Goal: Task Accomplishment & Management: Manage account settings

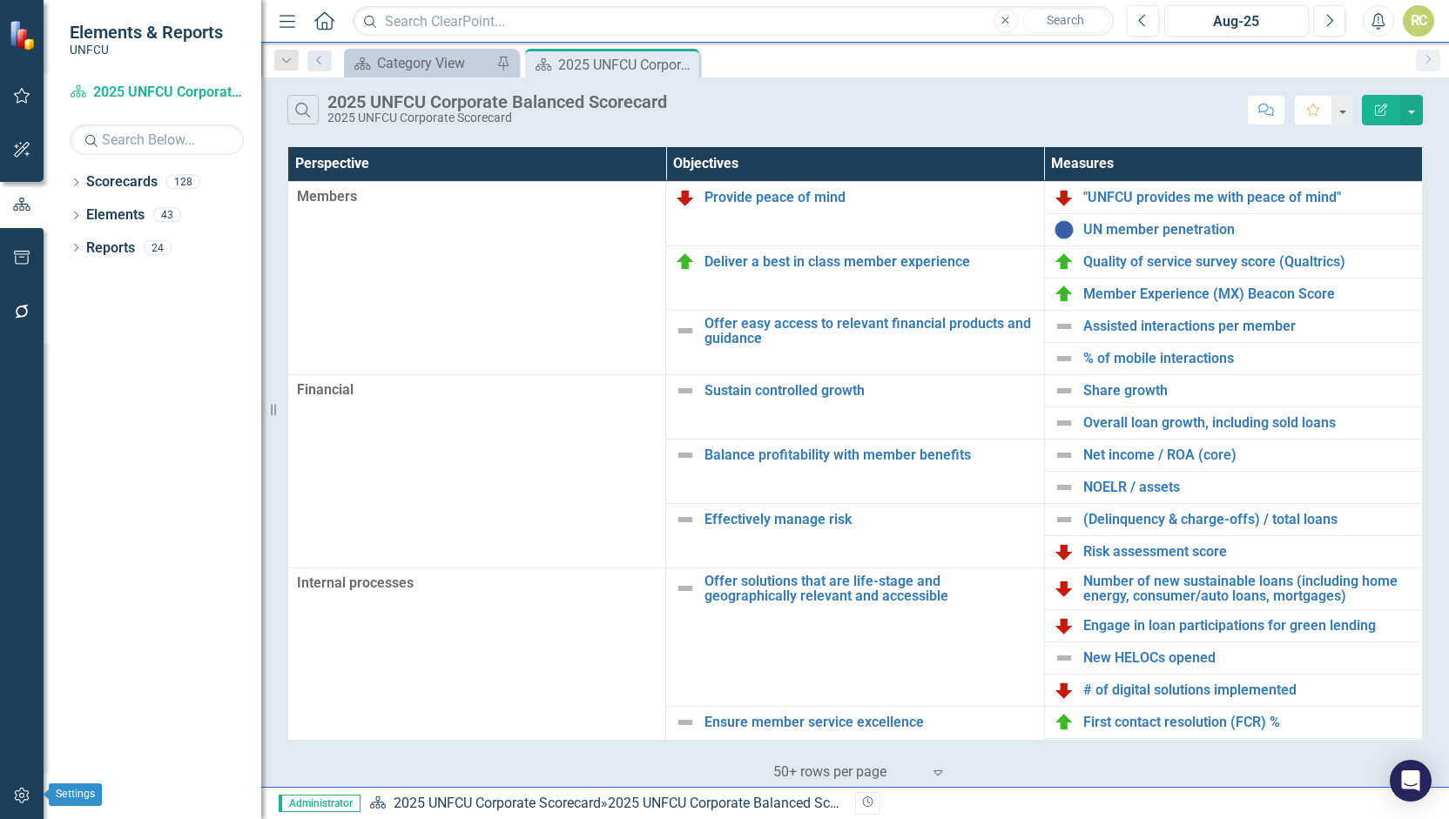
click at [24, 803] on button "button" at bounding box center [22, 796] width 39 height 37
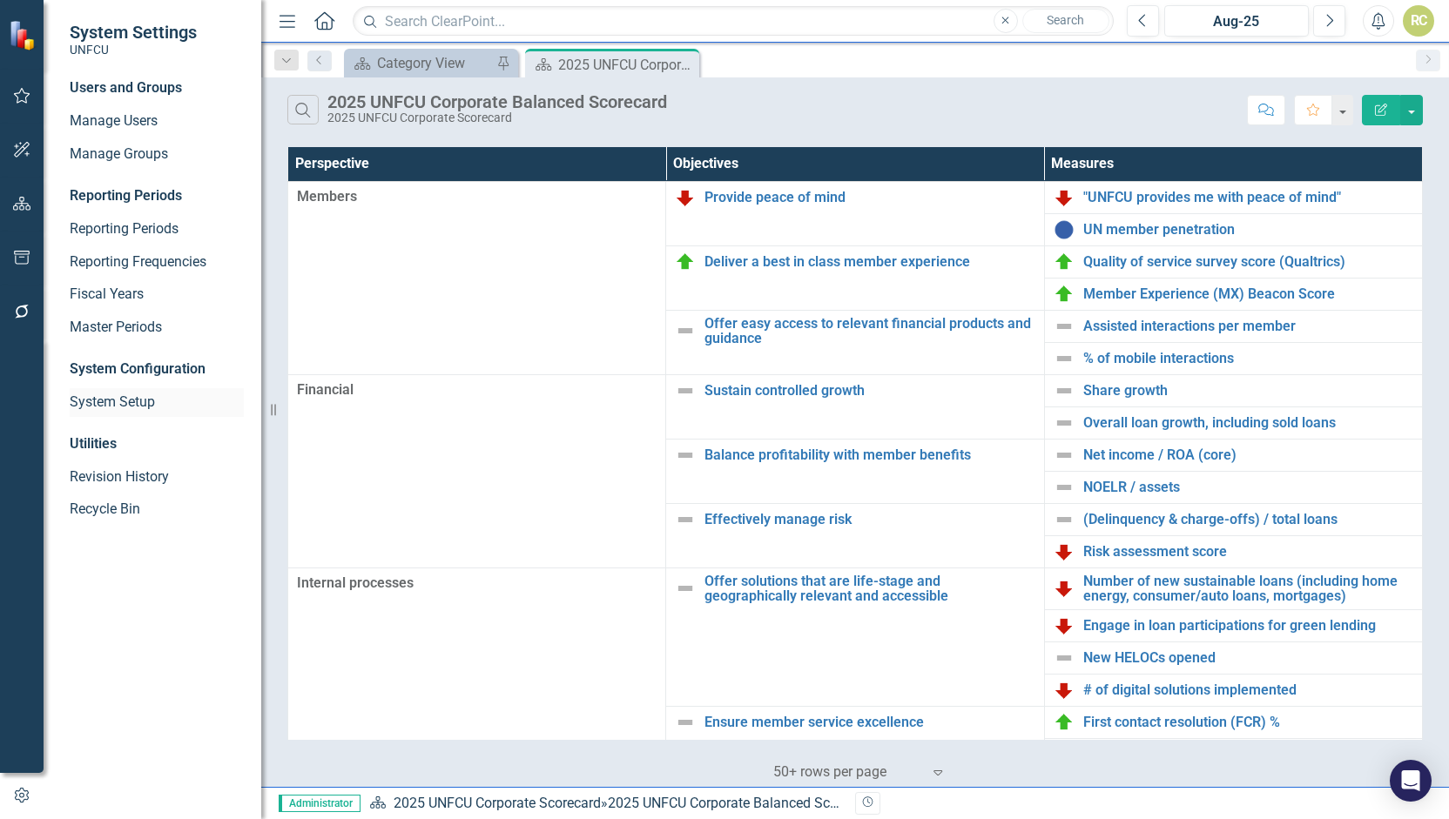
click at [130, 402] on link "System Setup" at bounding box center [157, 403] width 174 height 20
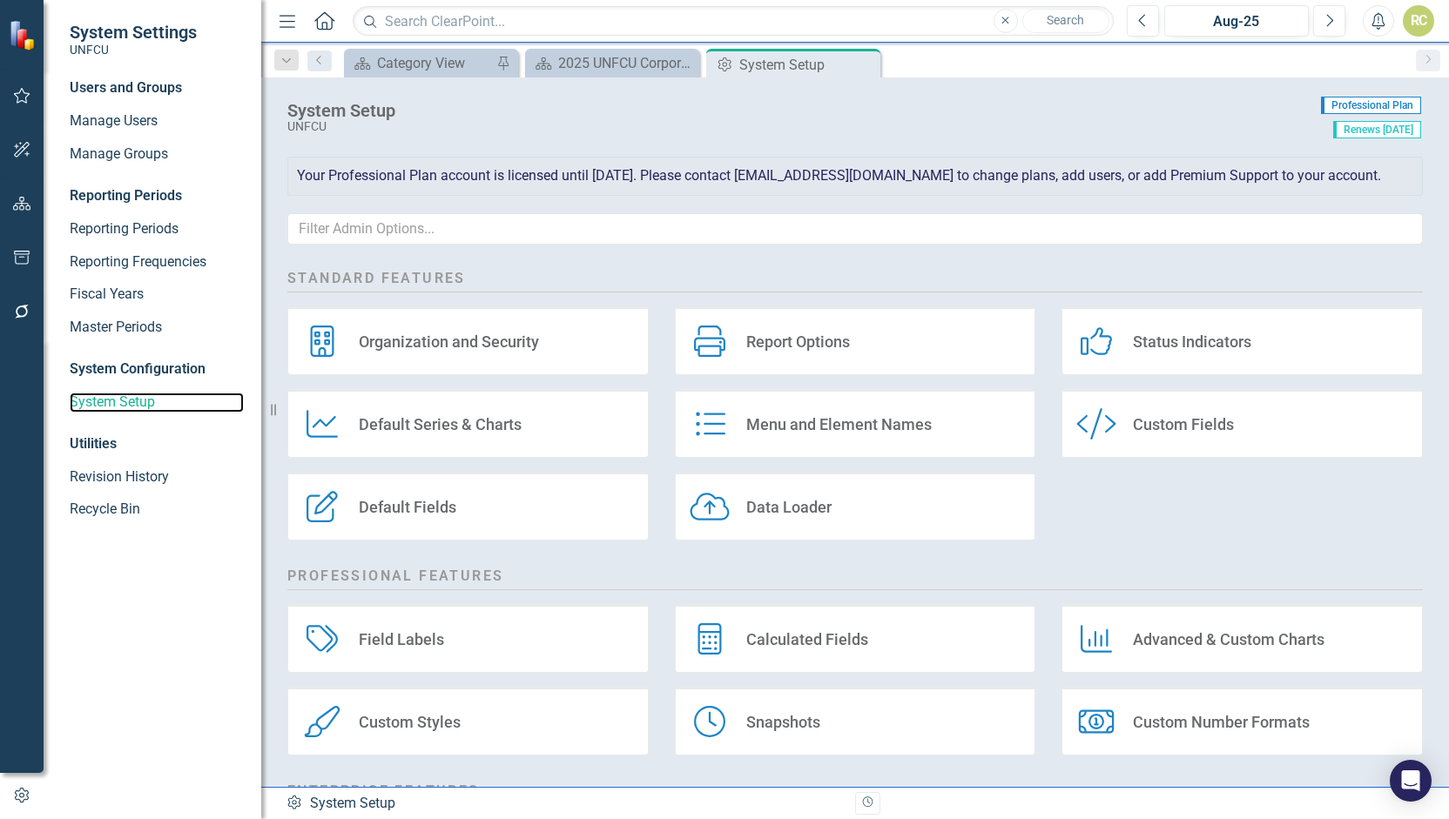
scroll to position [205, 0]
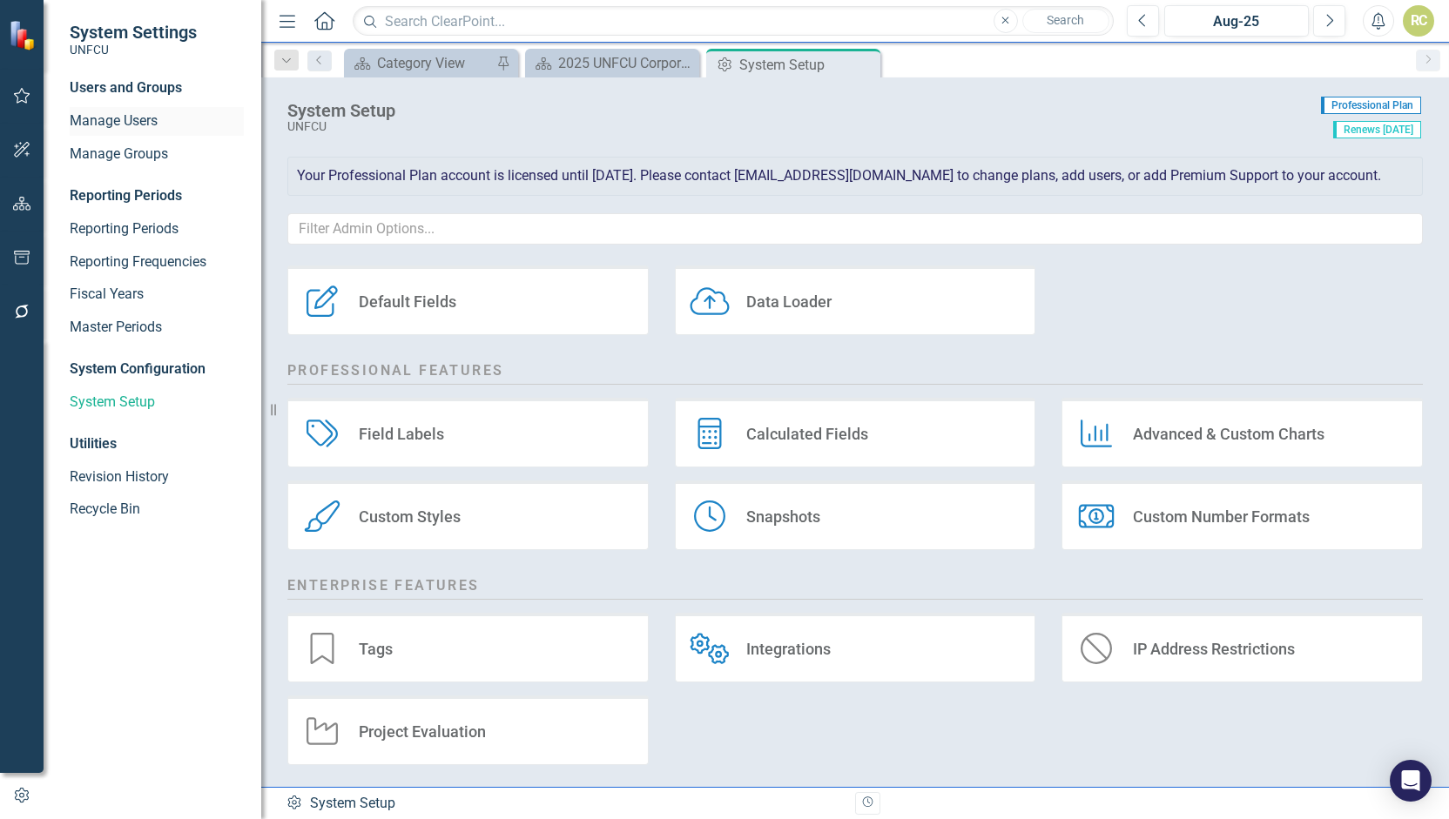
click at [153, 110] on div "Manage Users" at bounding box center [157, 121] width 174 height 29
click at [134, 119] on link "Manage Users" at bounding box center [157, 121] width 174 height 20
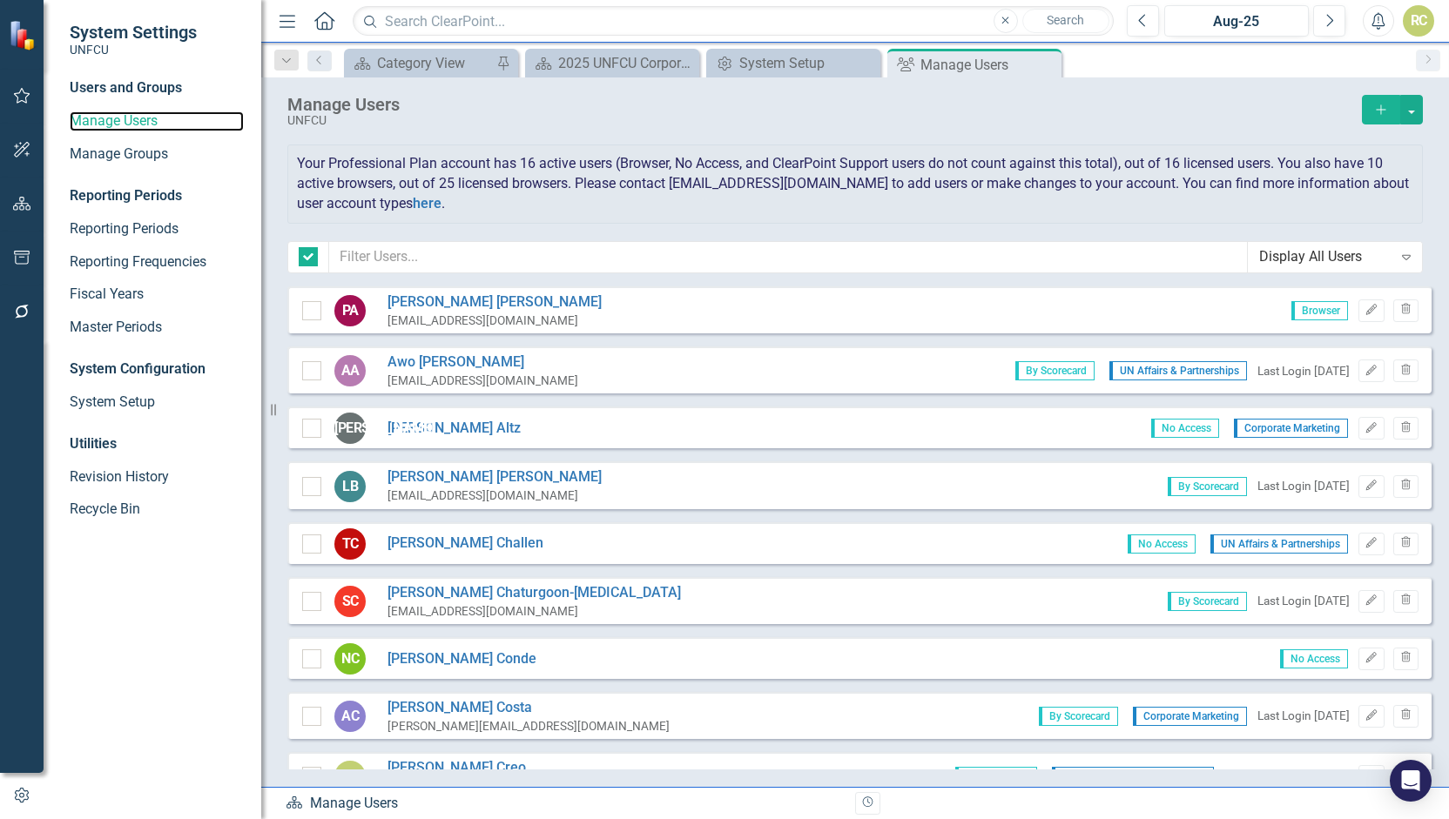
checkbox input "false"
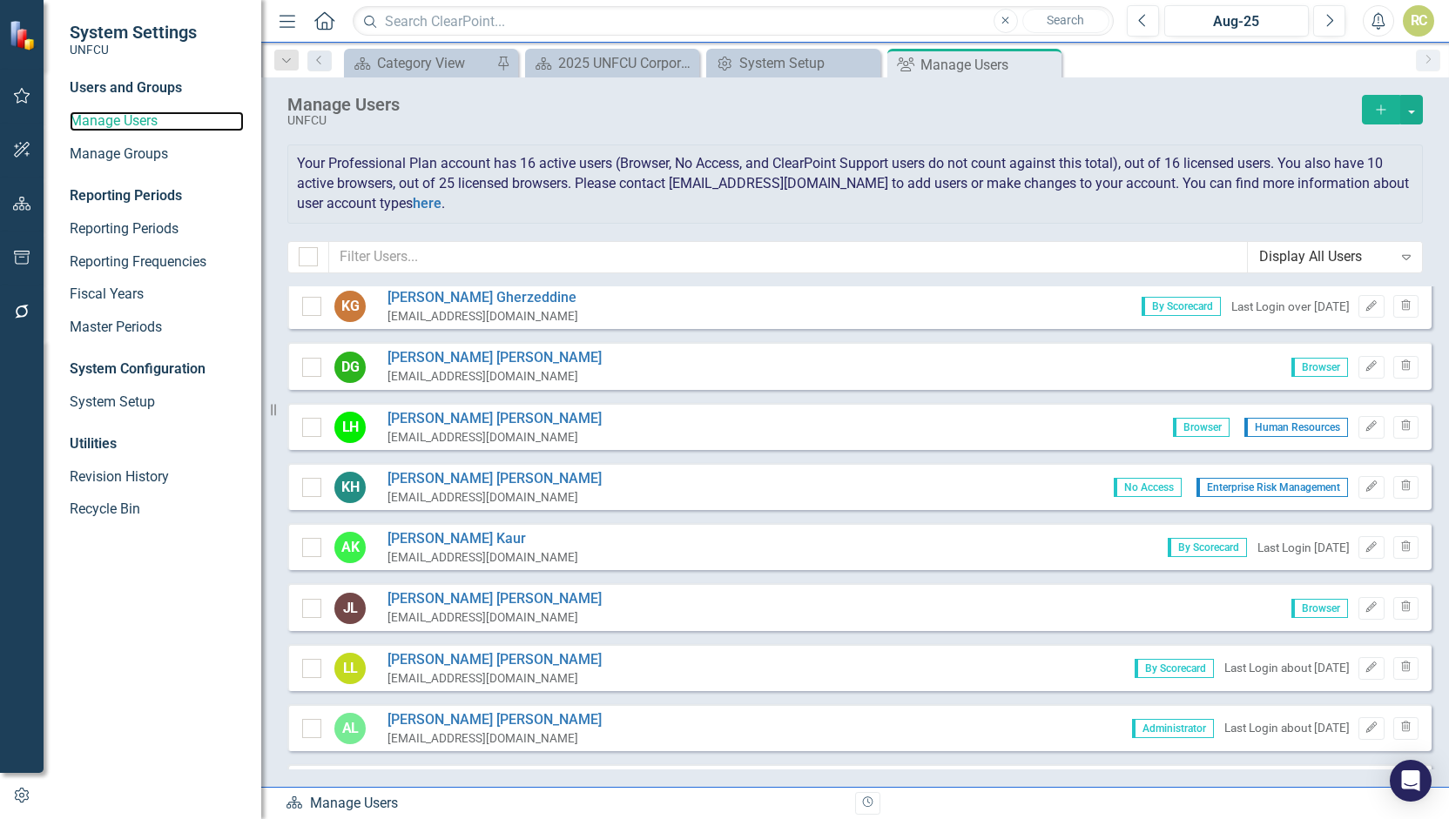
scroll to position [713, 0]
click at [1399, 606] on icon "Trash" at bounding box center [1405, 606] width 13 height 10
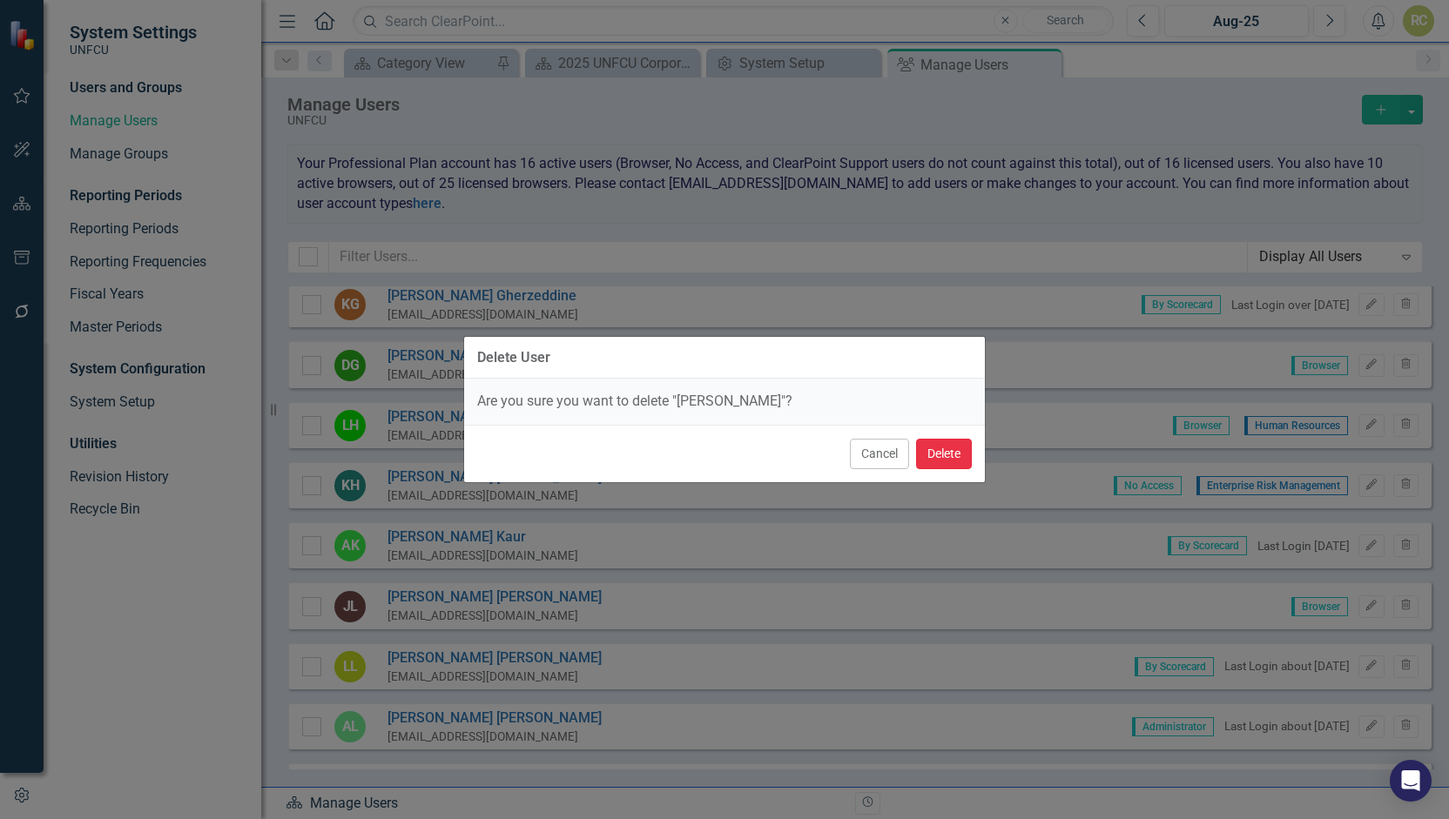
click at [957, 455] on button "Delete" at bounding box center [944, 454] width 56 height 30
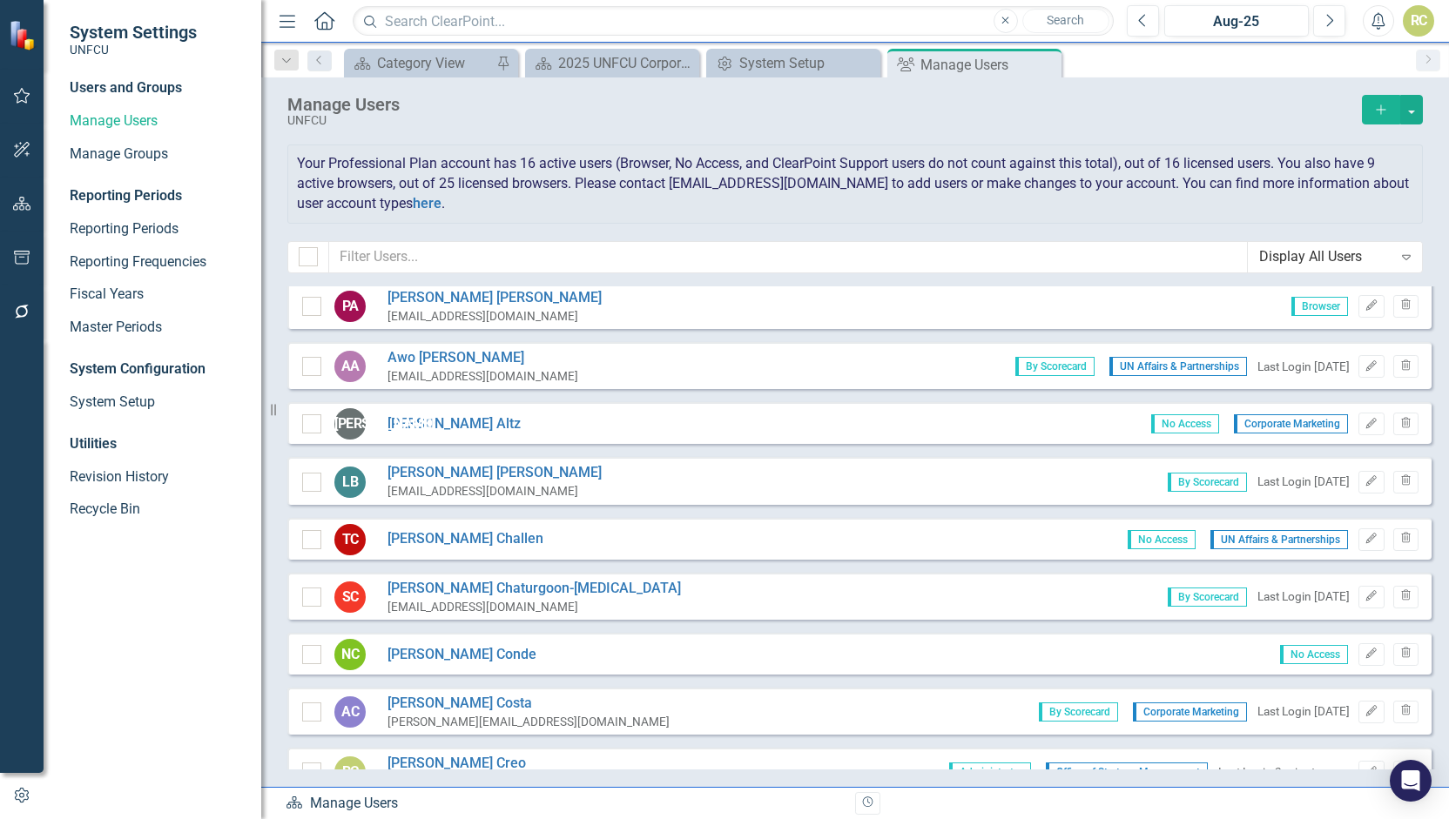
scroll to position [0, 0]
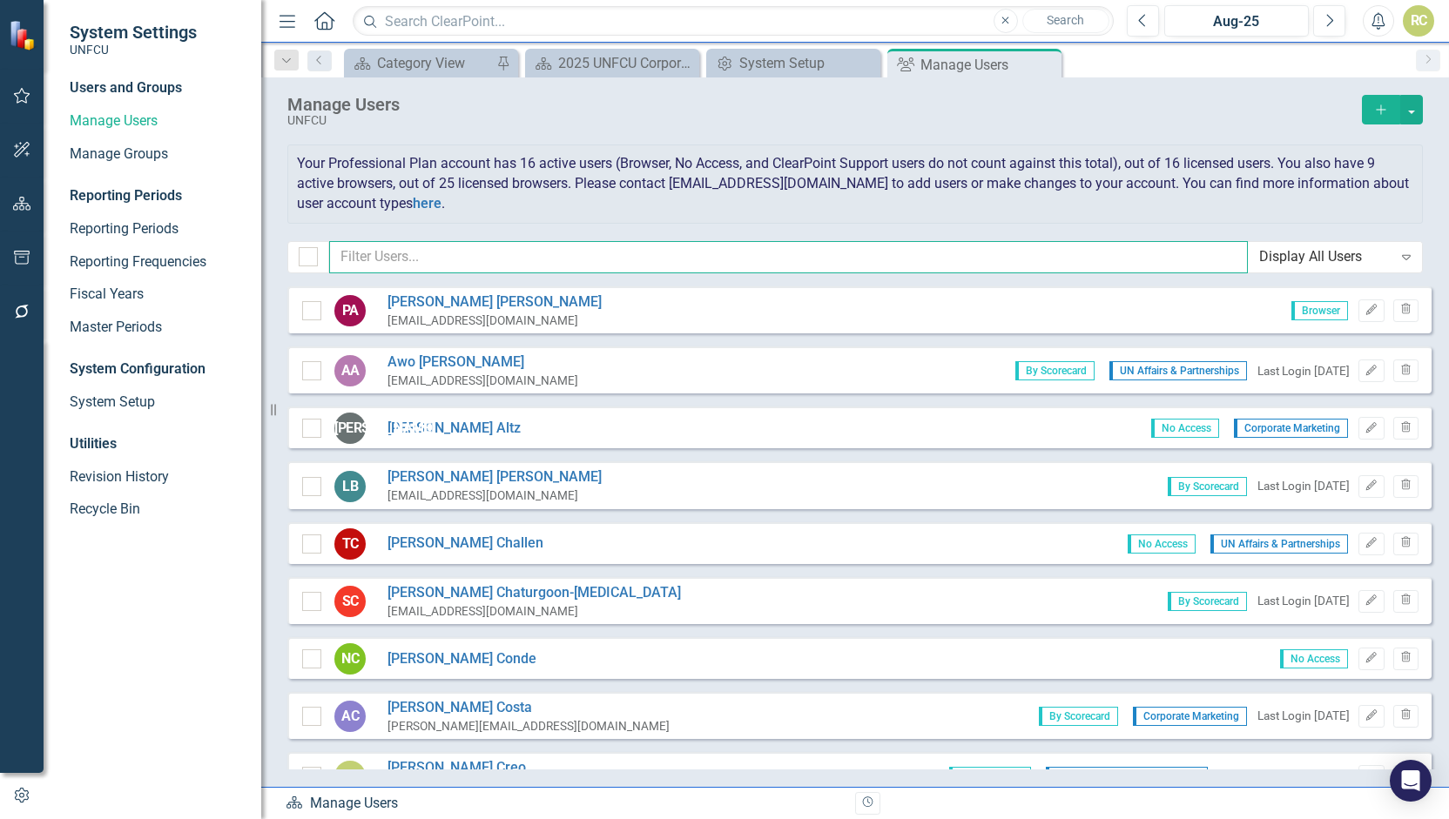
click at [653, 254] on input "text" at bounding box center [788, 257] width 918 height 32
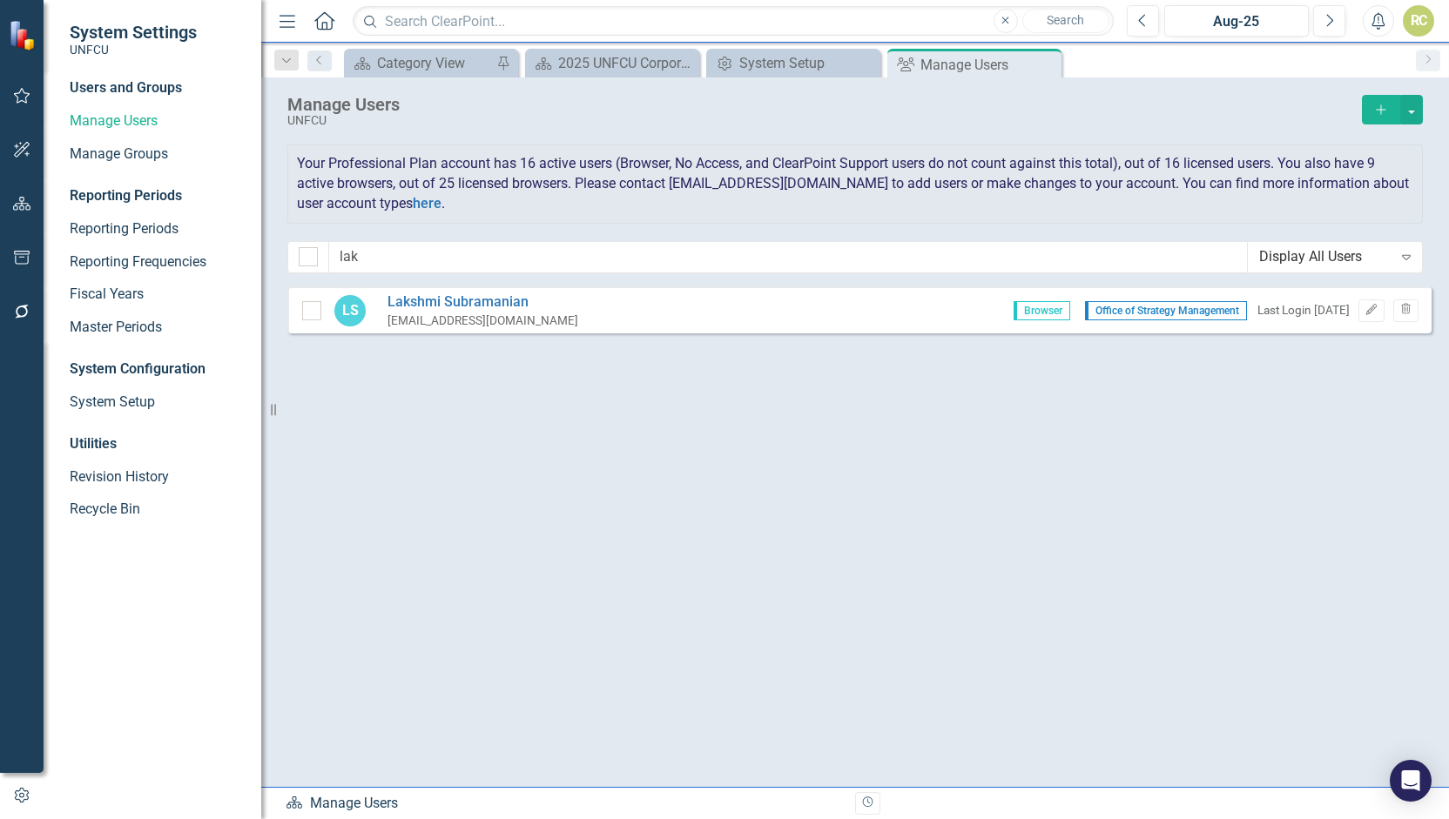
click at [681, 311] on div "LS [PERSON_NAME] [EMAIL_ADDRESS][DOMAIN_NAME] Browser Office of Strategy Manage…" at bounding box center [859, 309] width 1144 height 47
click at [759, 328] on div "LS [PERSON_NAME] [EMAIL_ADDRESS][DOMAIN_NAME] Browser Office of Strategy Manage…" at bounding box center [859, 309] width 1144 height 47
click at [1369, 307] on icon "Edit" at bounding box center [1370, 310] width 13 height 10
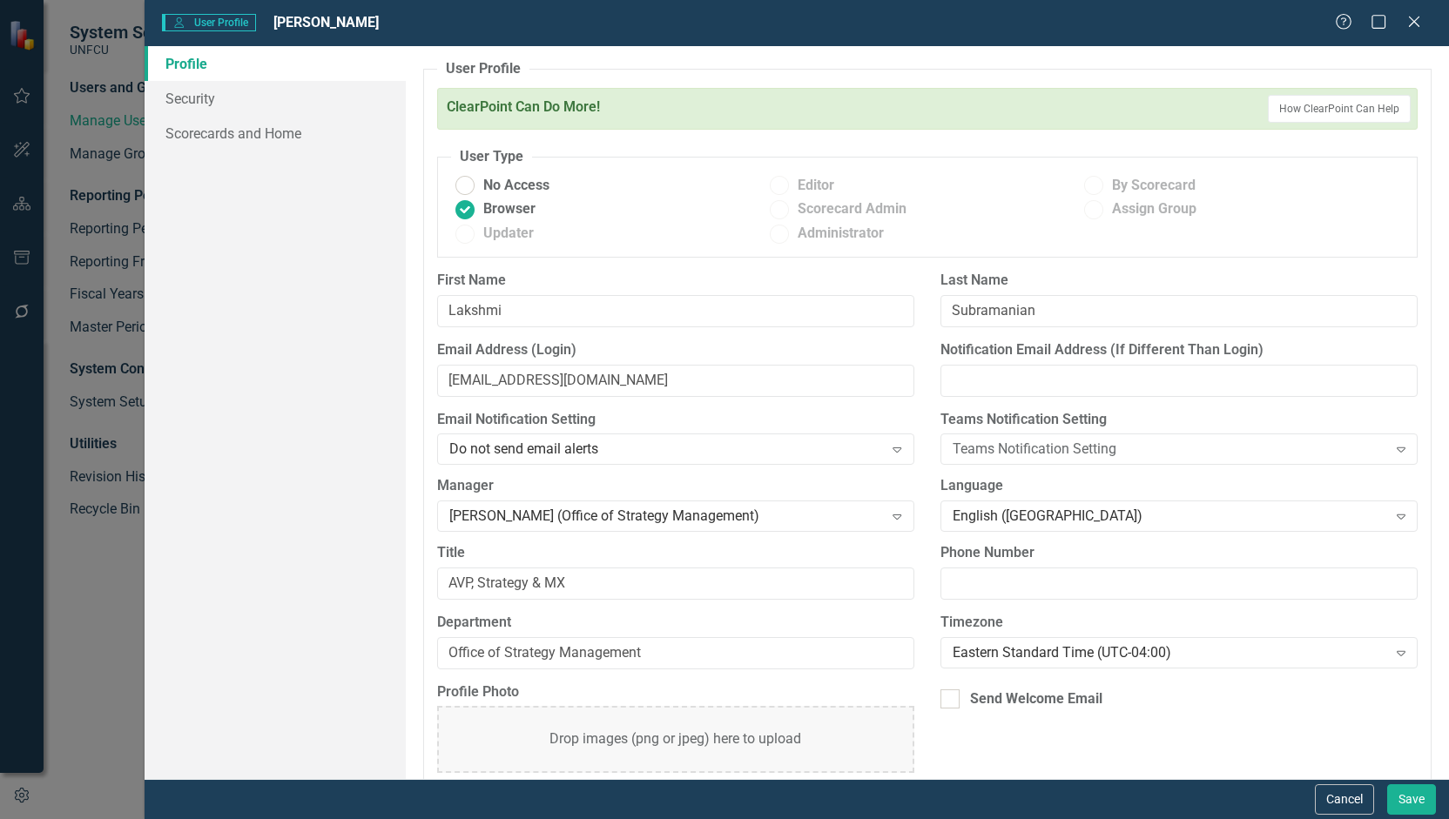
click at [818, 228] on span "Administrator" at bounding box center [840, 234] width 86 height 20
click at [1419, 20] on icon "Close" at bounding box center [1413, 21] width 22 height 17
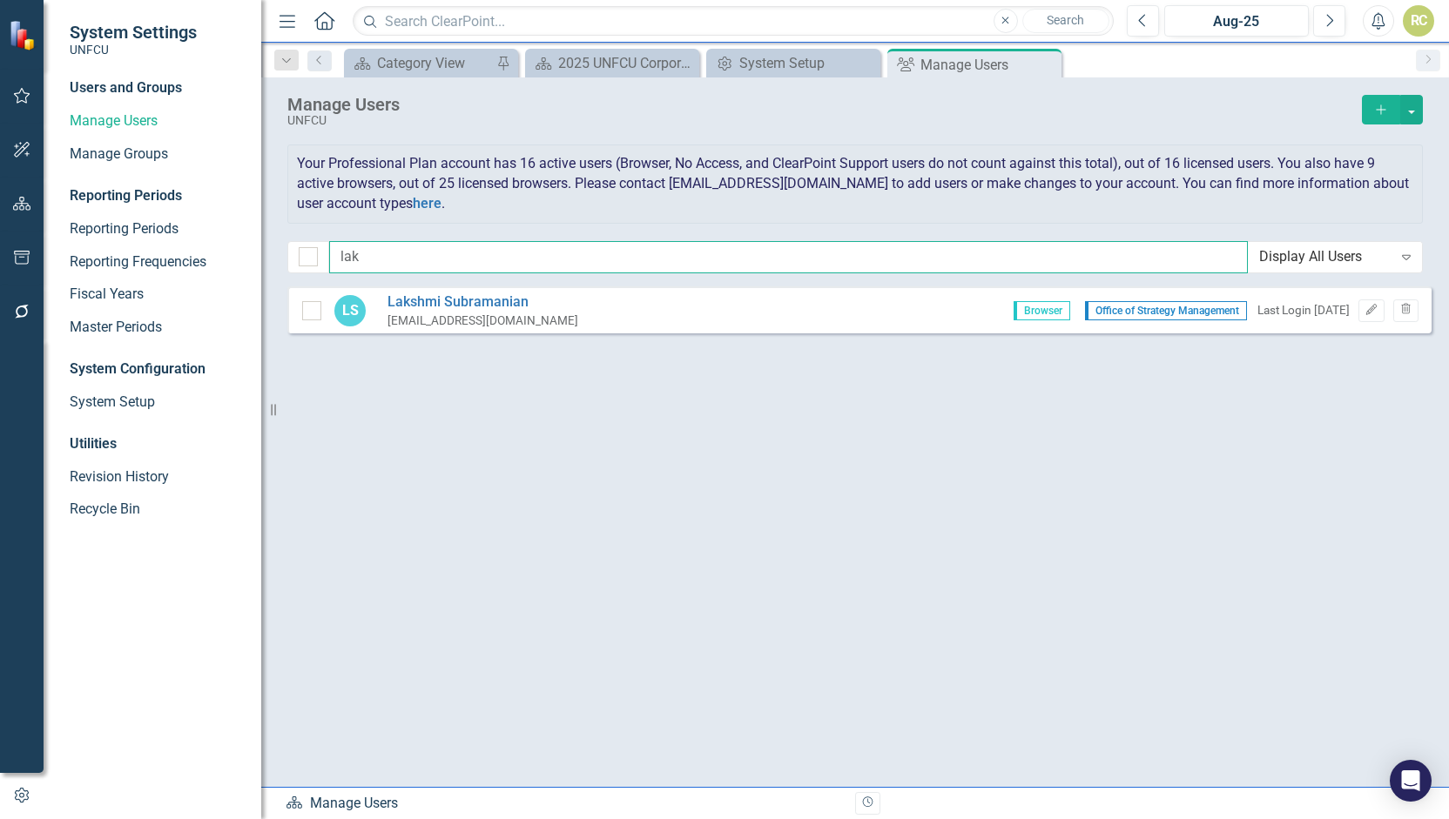
click at [397, 249] on input "lak" at bounding box center [788, 257] width 918 height 32
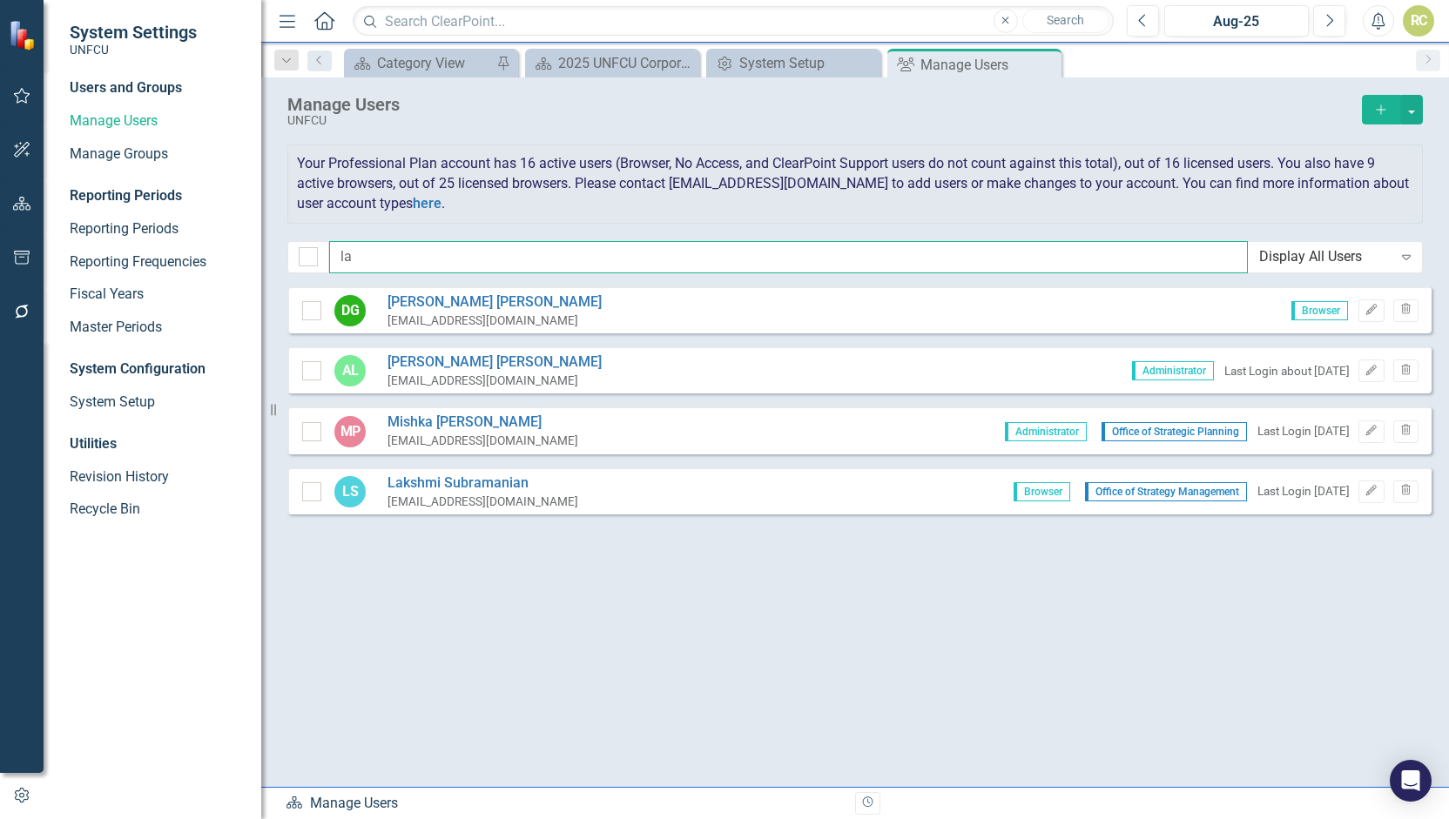
type input "l"
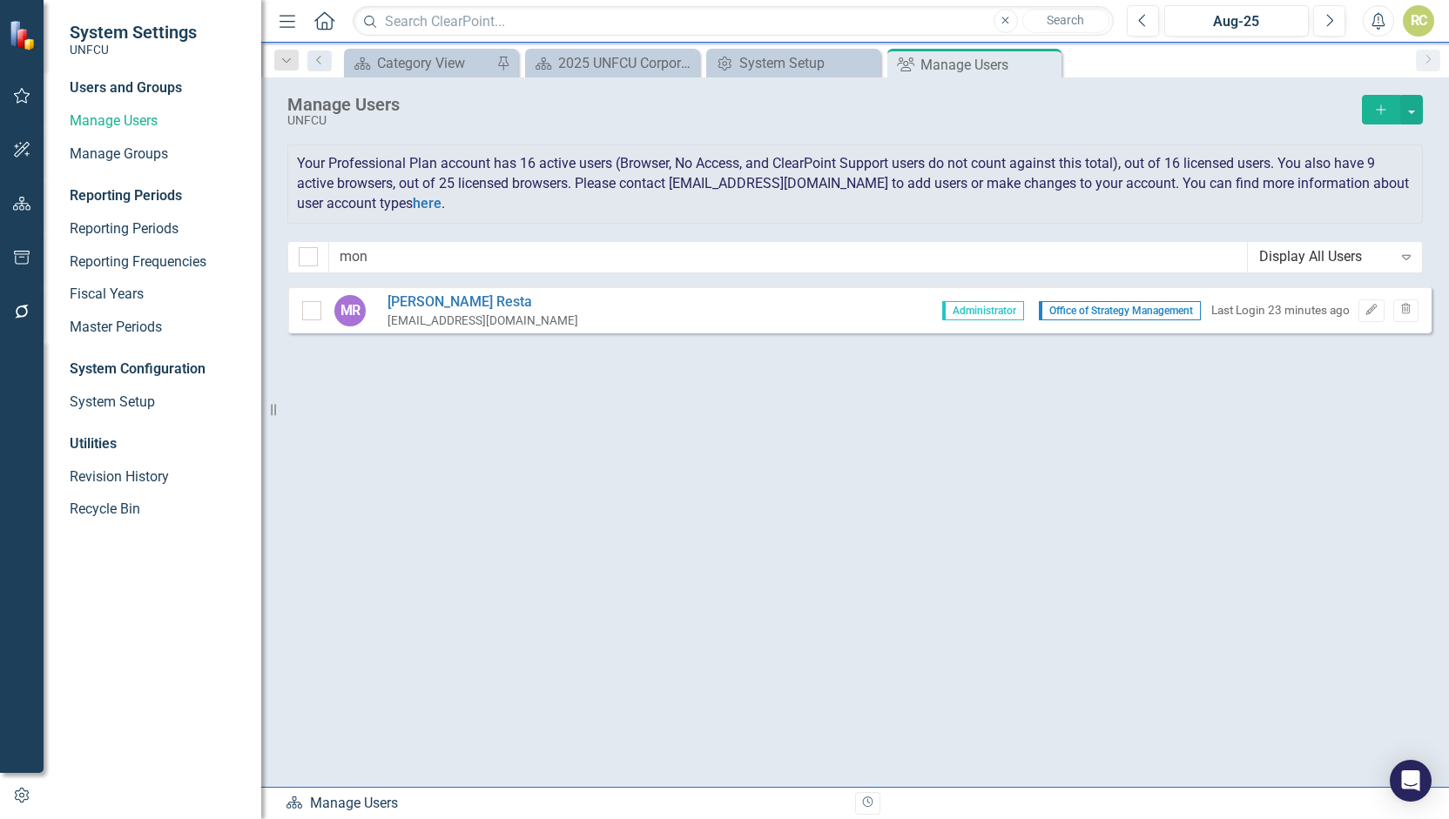
click at [620, 323] on div "[PERSON_NAME] [EMAIL_ADDRESS][DOMAIN_NAME] Administrator Office of Strategy Man…" at bounding box center [859, 309] width 1144 height 47
click at [1404, 311] on icon "Trash" at bounding box center [1405, 310] width 13 height 10
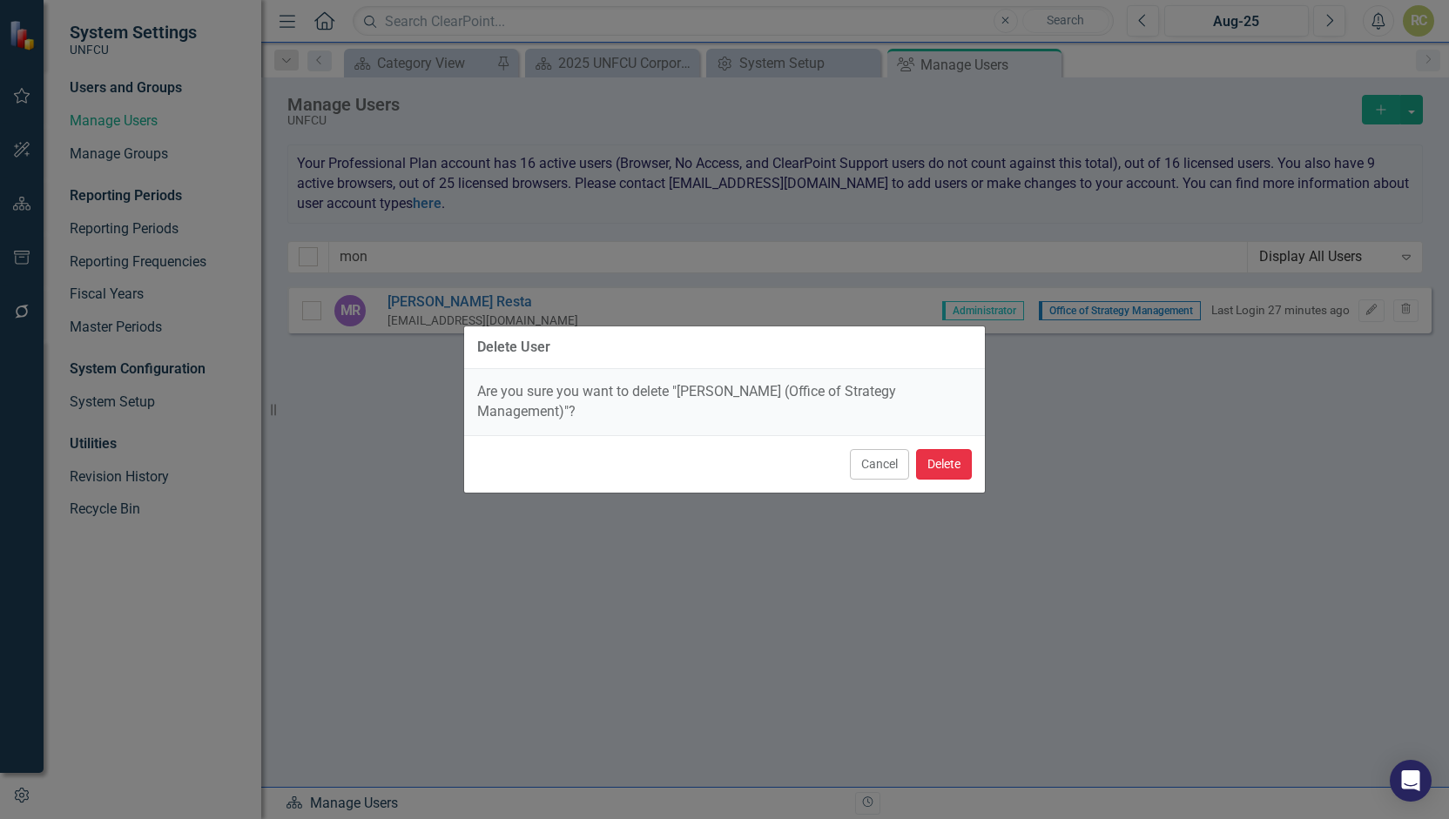
click at [942, 461] on button "Delete" at bounding box center [944, 464] width 56 height 30
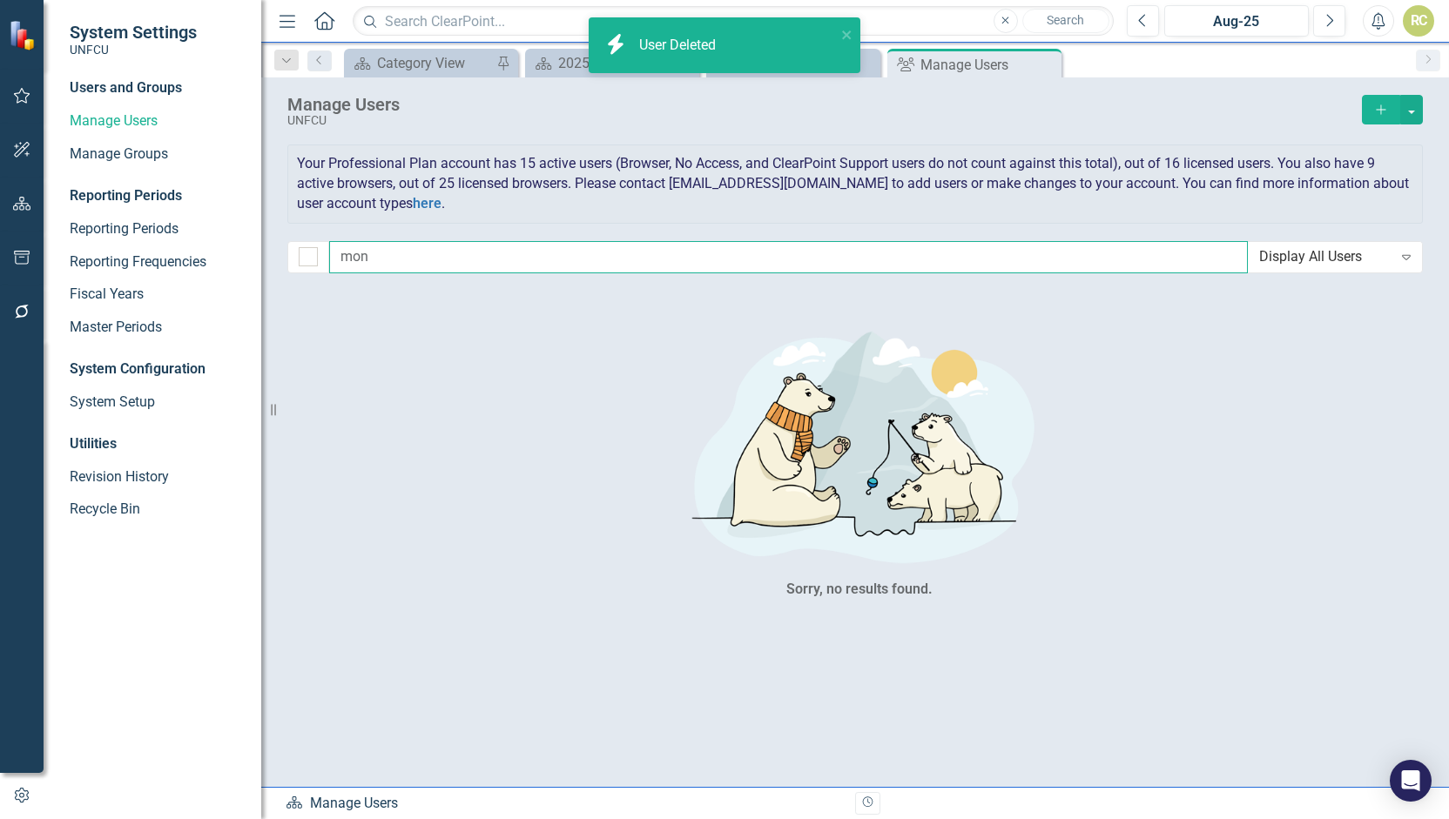
click at [399, 256] on input "mon" at bounding box center [788, 257] width 918 height 32
type input "m"
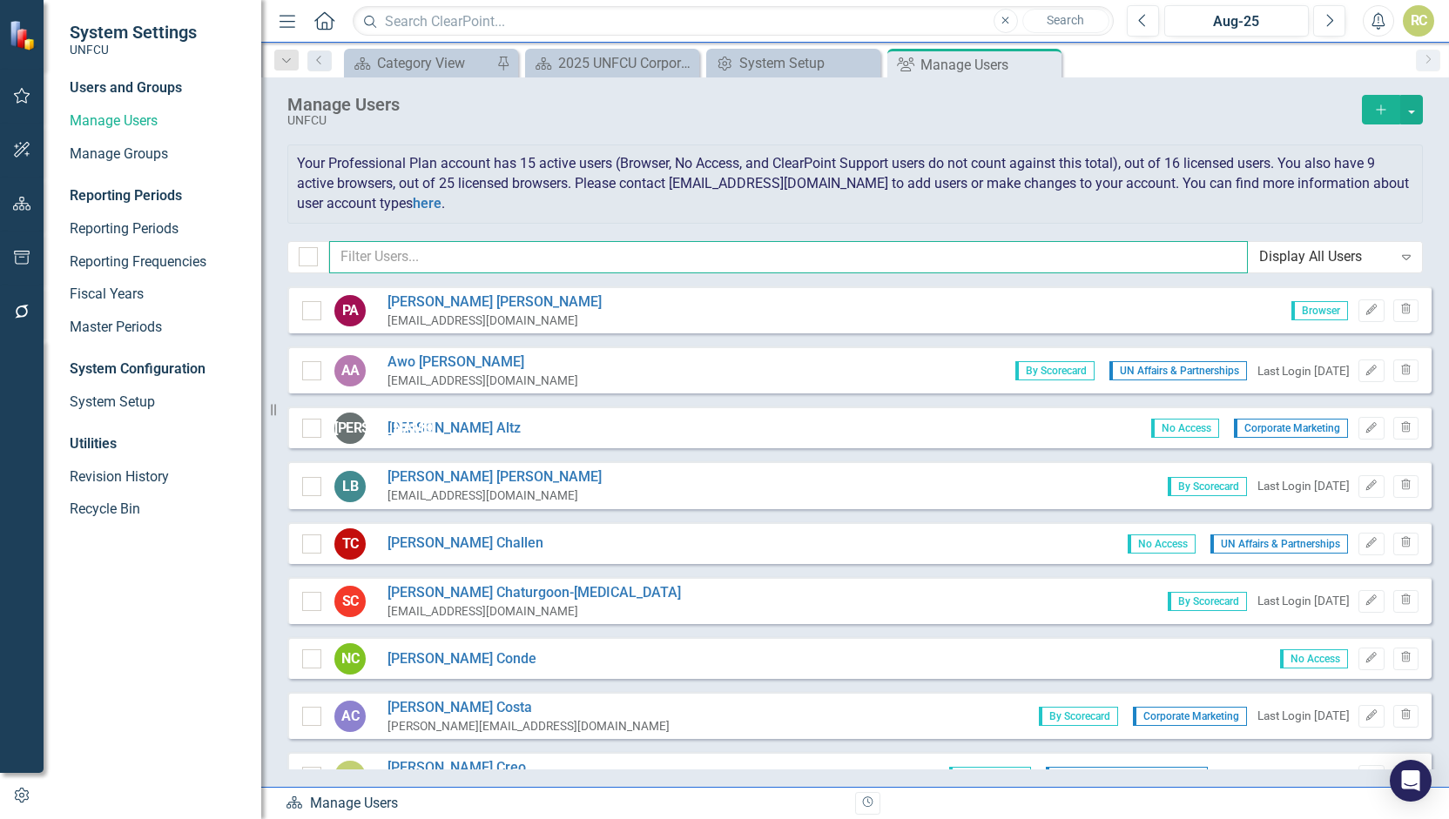
checkbox input "false"
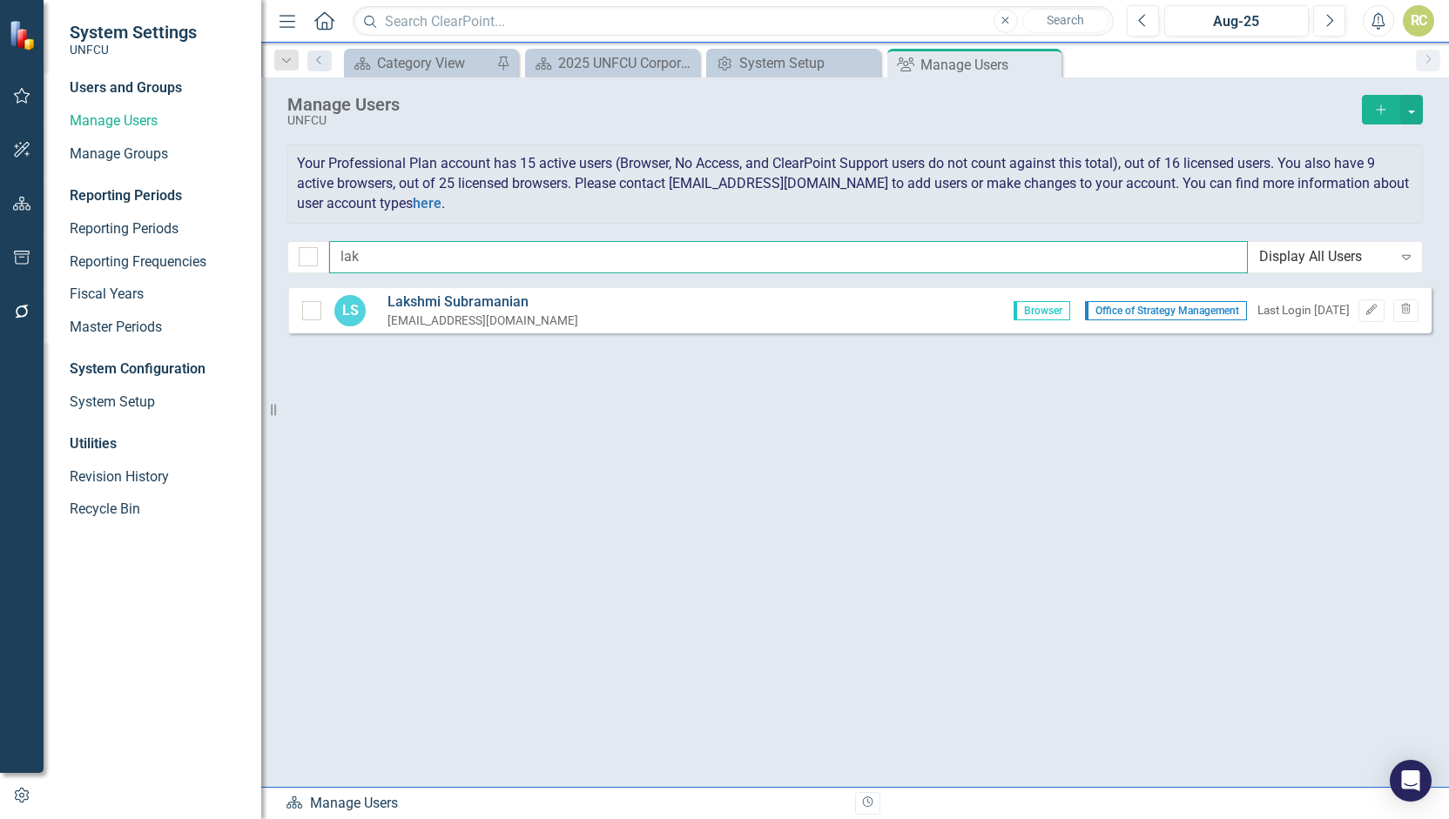
type input "lak"
click at [423, 307] on link "[PERSON_NAME]" at bounding box center [482, 302] width 191 height 20
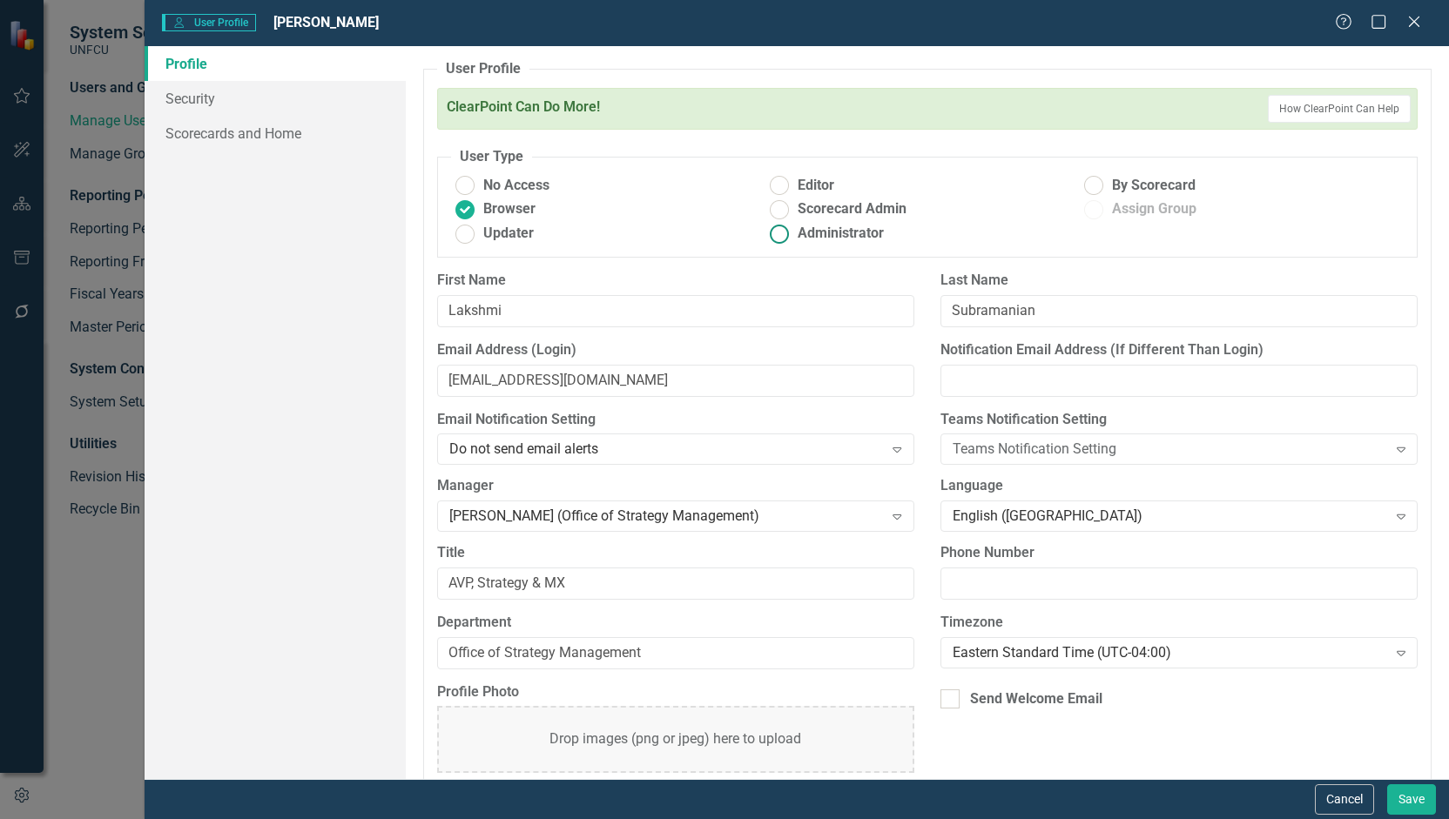
click at [771, 231] on ins at bounding box center [779, 233] width 27 height 27
click at [771, 231] on input "Administrator" at bounding box center [779, 233] width 27 height 27
radio input "true"
click at [1415, 795] on button "Save" at bounding box center [1411, 799] width 49 height 30
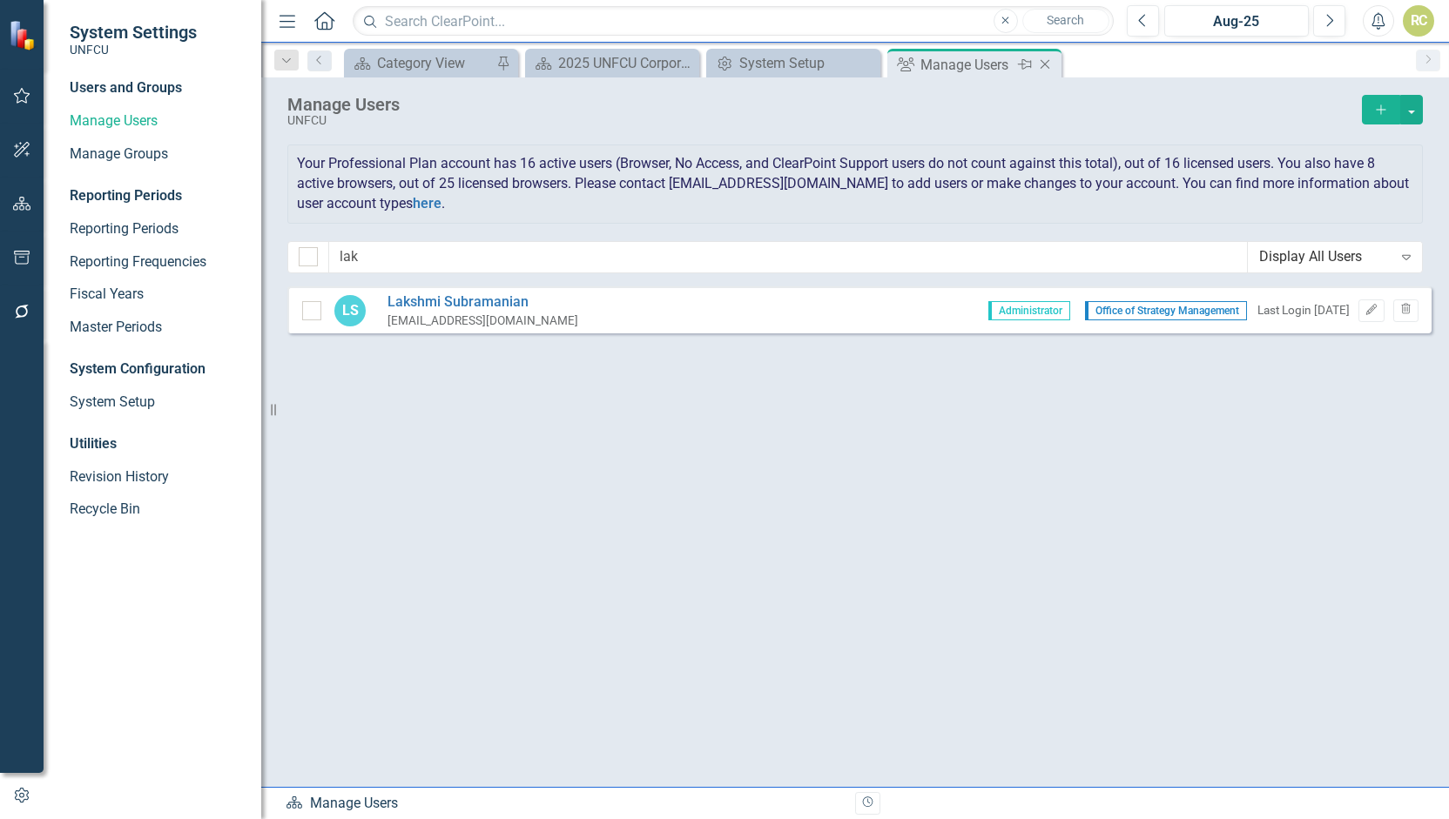
click at [1048, 63] on icon "Close" at bounding box center [1044, 64] width 17 height 14
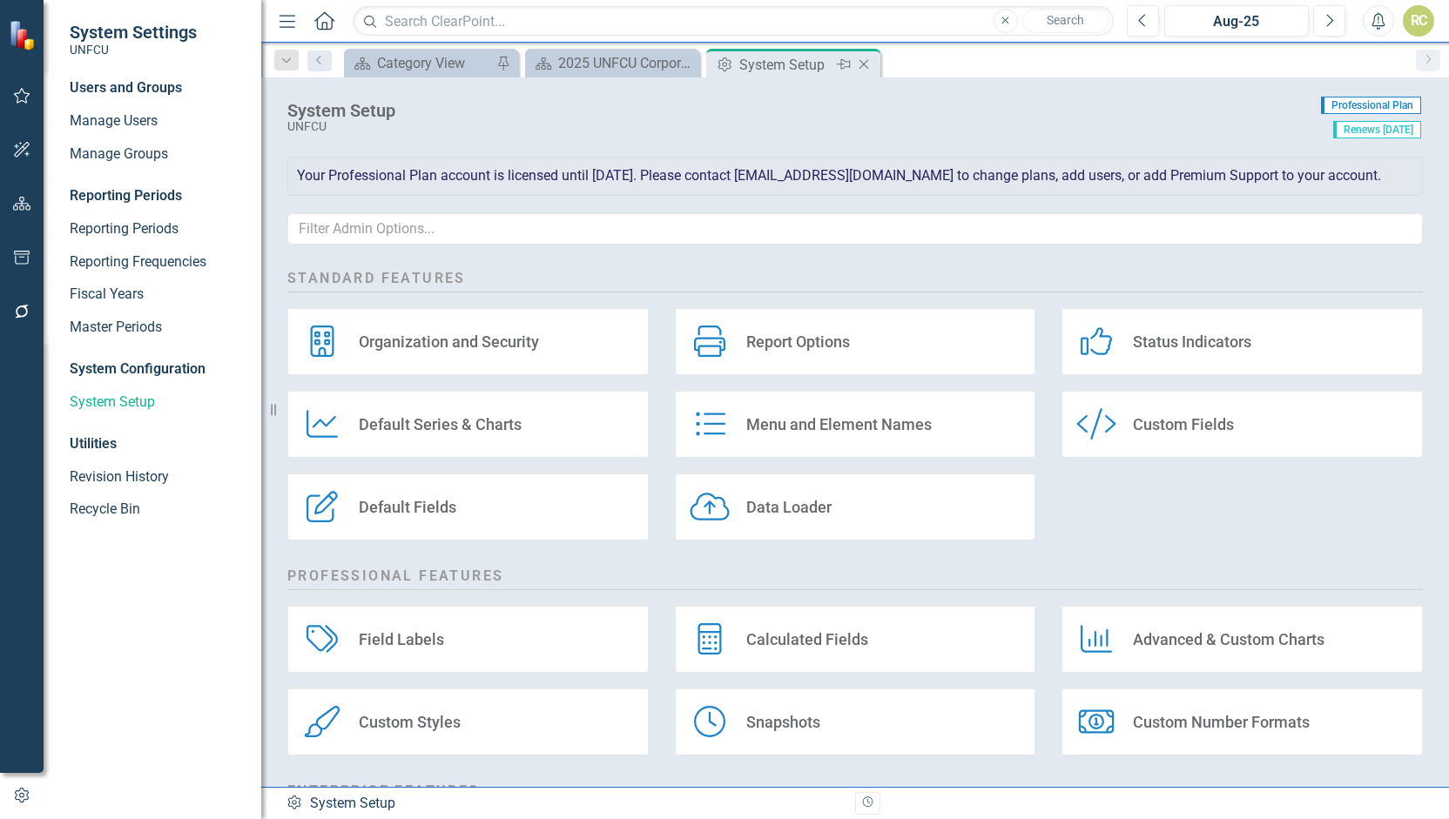
click at [870, 67] on icon "Close" at bounding box center [863, 64] width 17 height 14
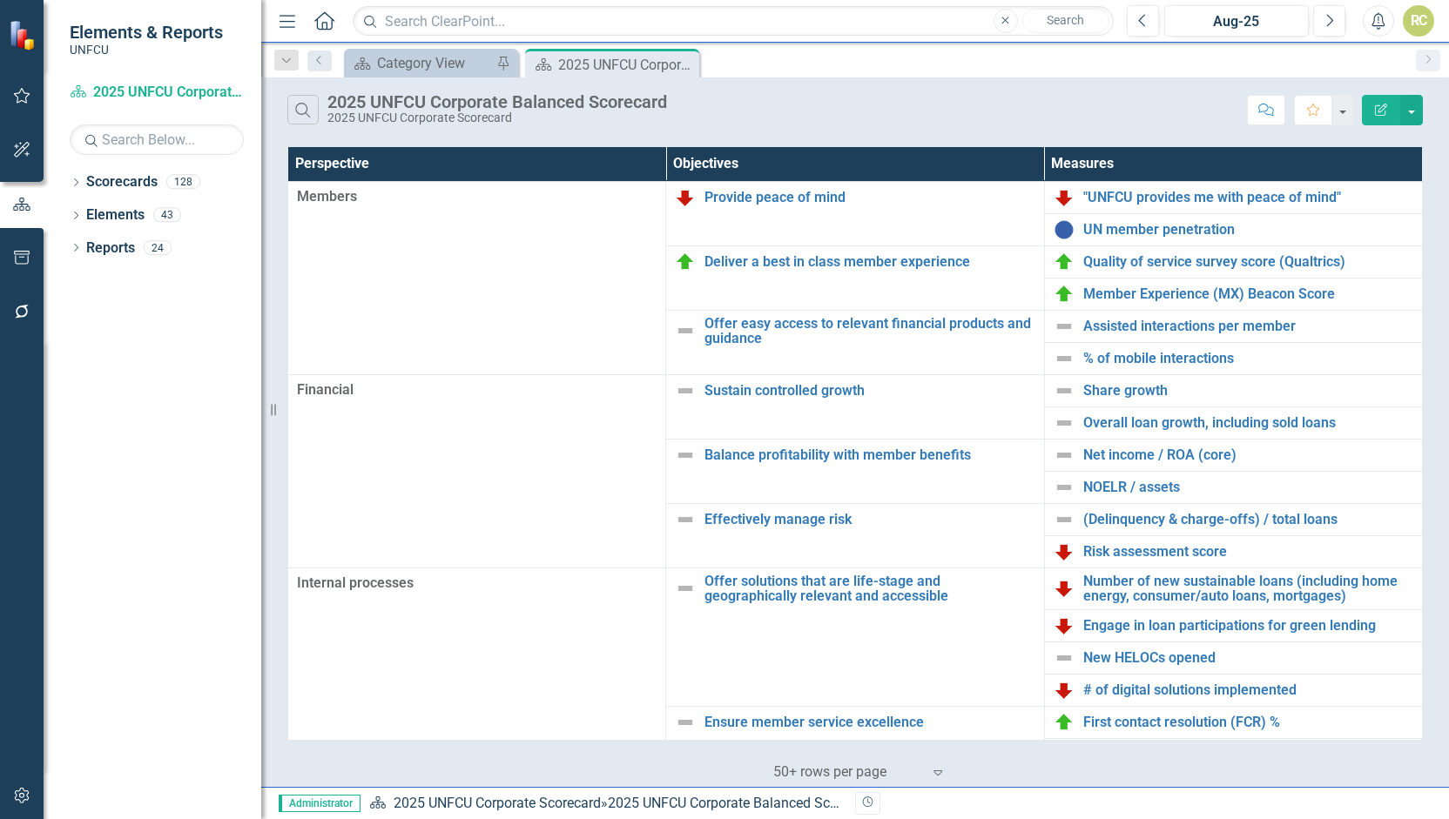
click at [1415, 21] on div "RC" at bounding box center [1417, 20] width 31 height 31
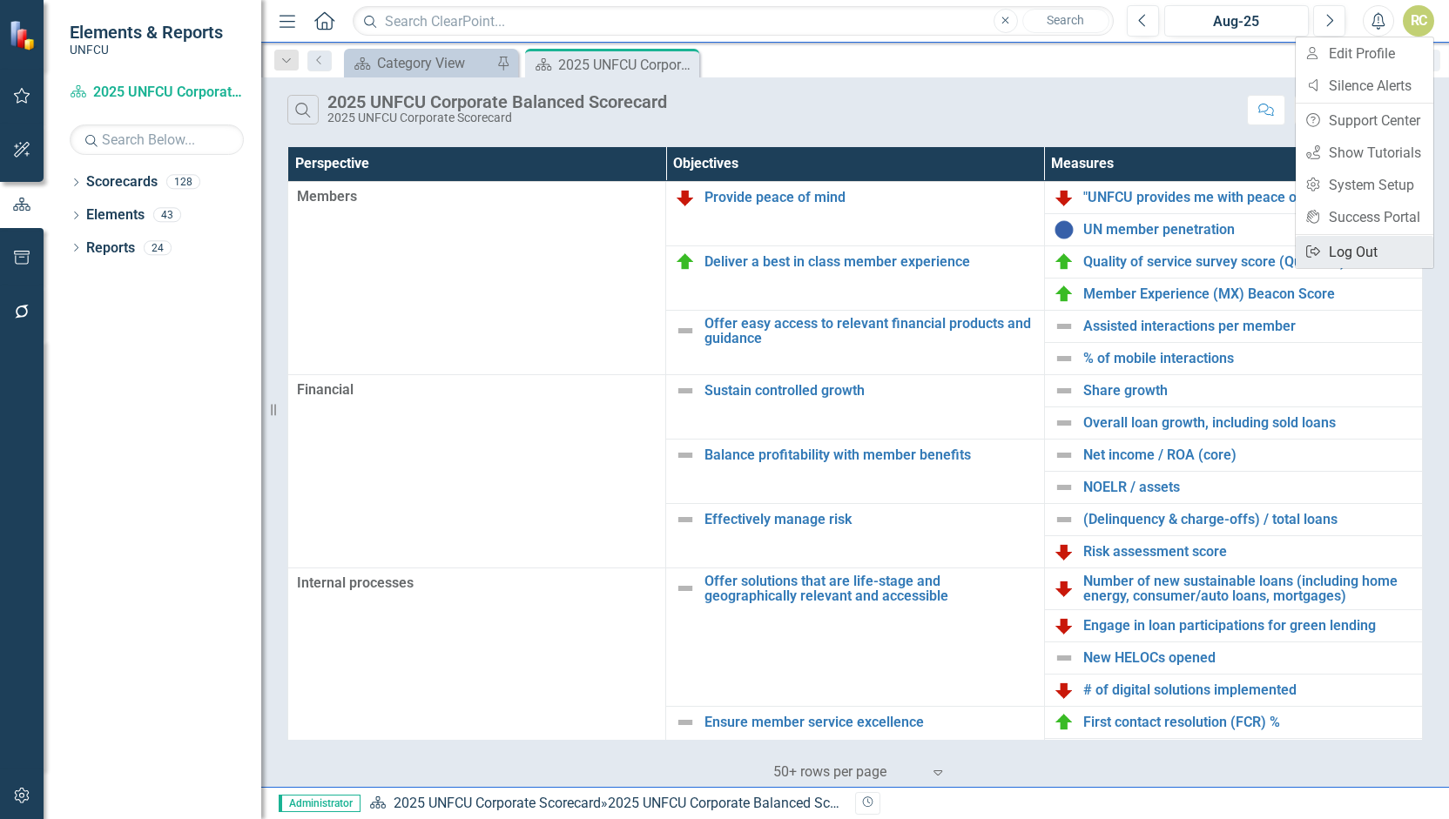
click at [1373, 252] on link "Logout Log Out" at bounding box center [1364, 252] width 138 height 32
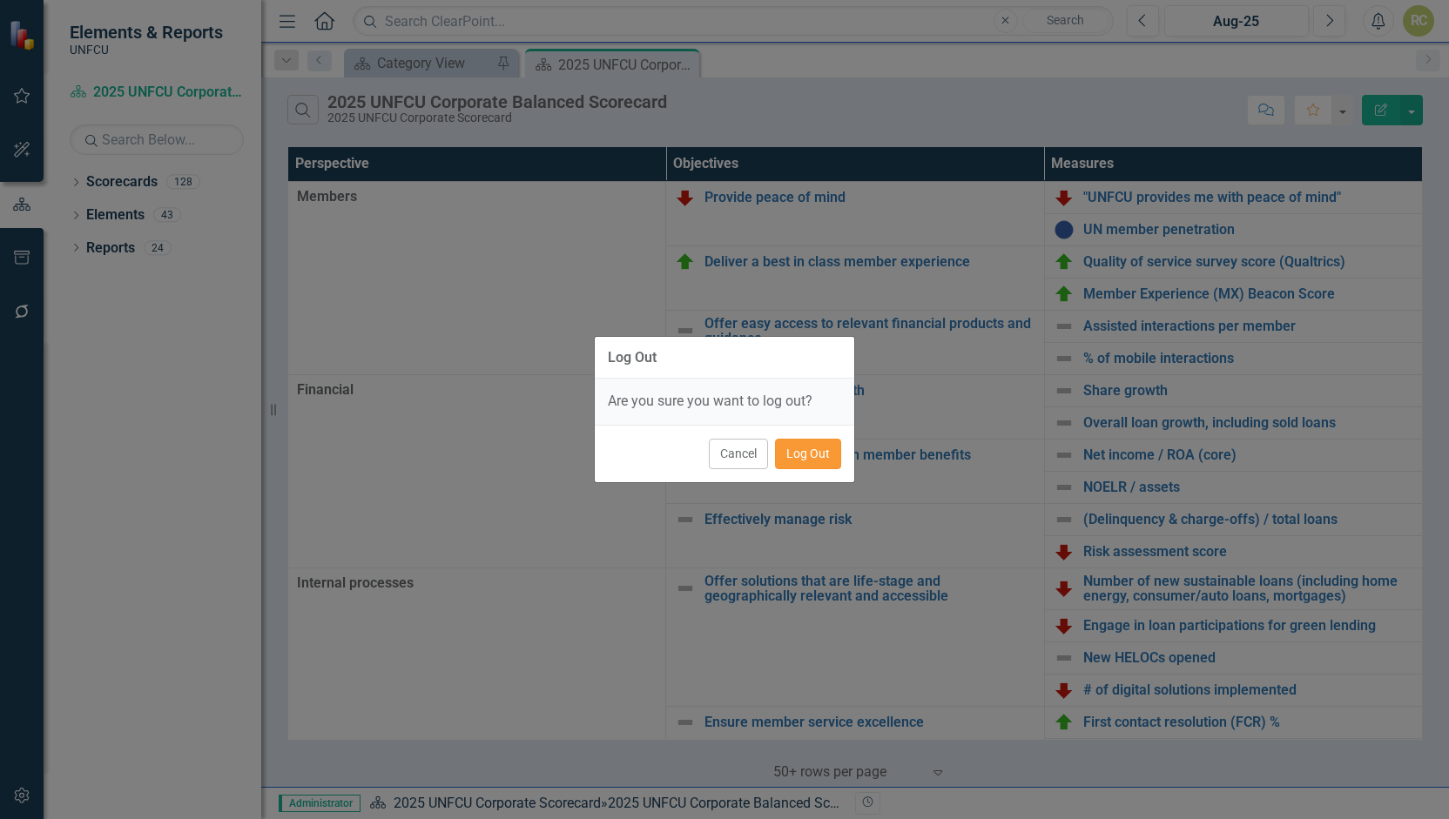
click at [806, 457] on button "Log Out" at bounding box center [808, 454] width 66 height 30
